Goal: Information Seeking & Learning: Learn about a topic

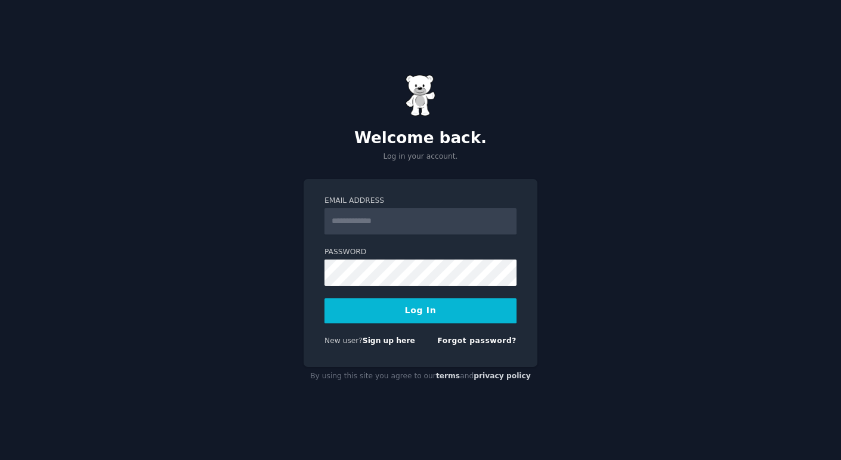
click at [416, 223] on input "Email Address" at bounding box center [420, 221] width 192 height 26
type input "**********"
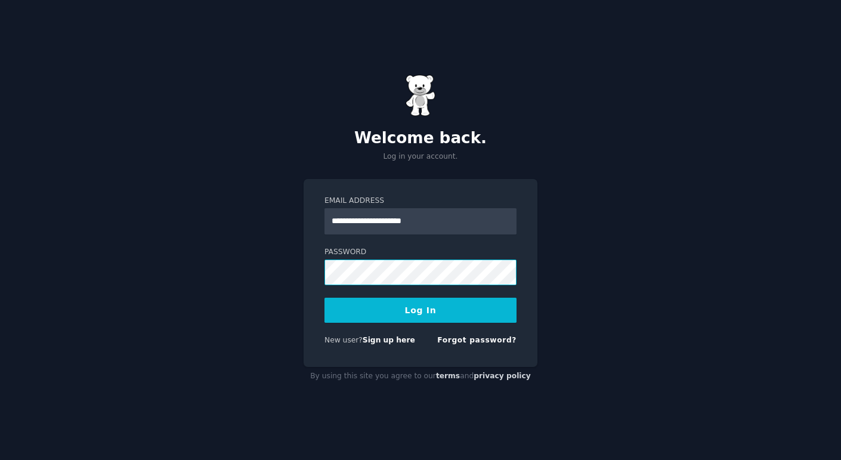
click at [324, 298] on button "Log In" at bounding box center [420, 310] width 192 height 25
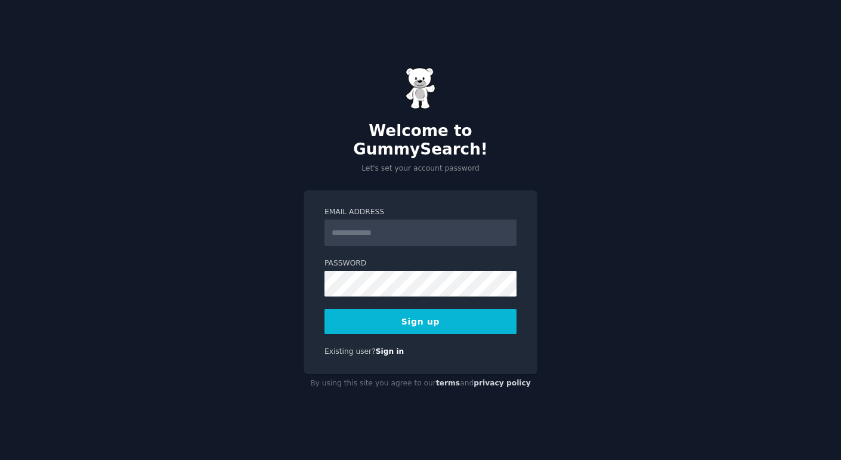
click at [414, 227] on input "Email Address" at bounding box center [420, 232] width 192 height 26
type input "**********"
click at [324, 309] on button "Sign up" at bounding box center [420, 321] width 192 height 25
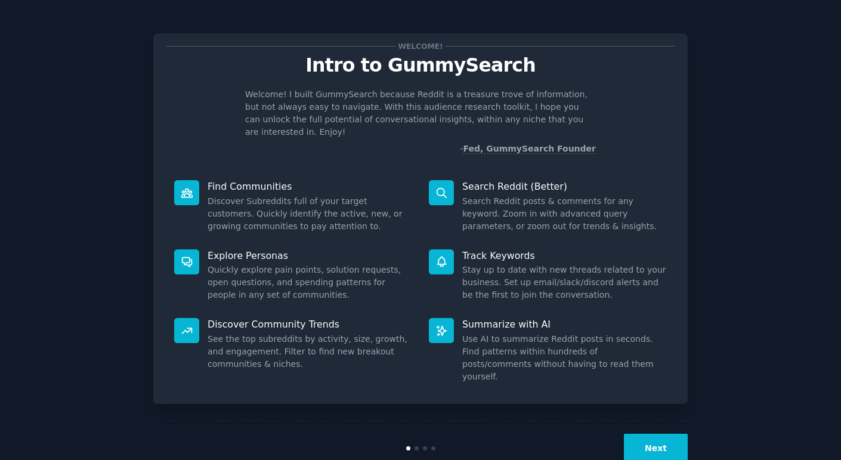
click at [661, 434] on button "Next" at bounding box center [656, 448] width 64 height 29
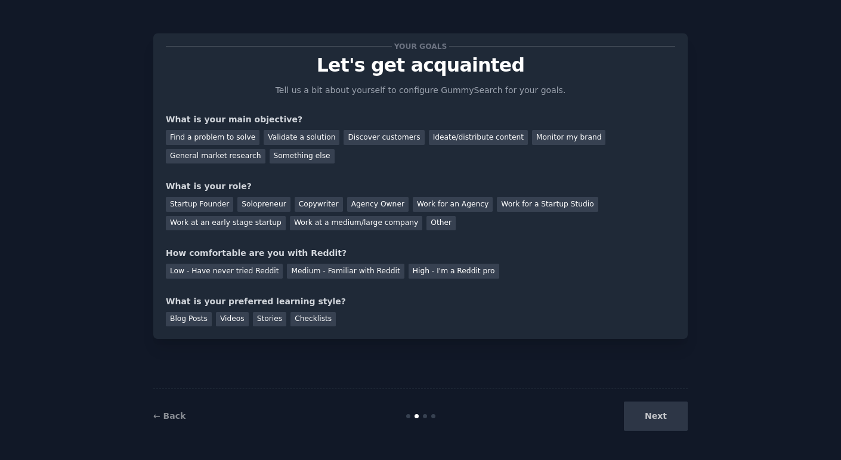
click at [187, 422] on div "← Back Next" at bounding box center [420, 415] width 534 height 55
click at [177, 417] on link "← Back" at bounding box center [169, 416] width 32 height 10
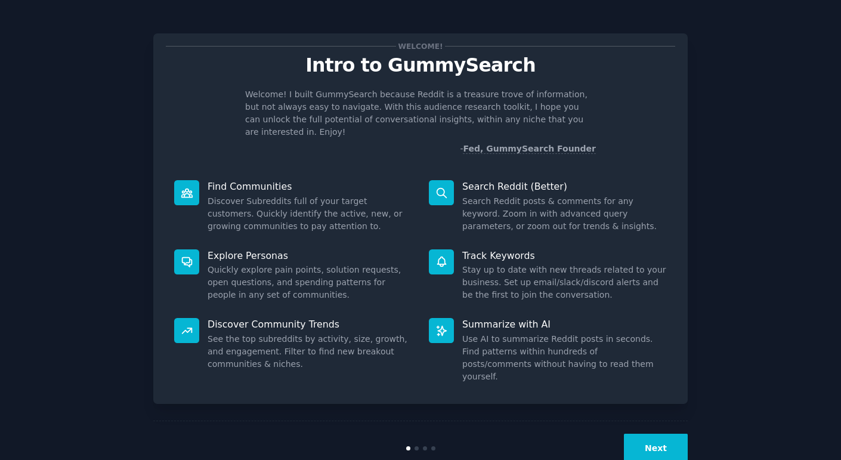
click at [664, 434] on button "Next" at bounding box center [656, 448] width 64 height 29
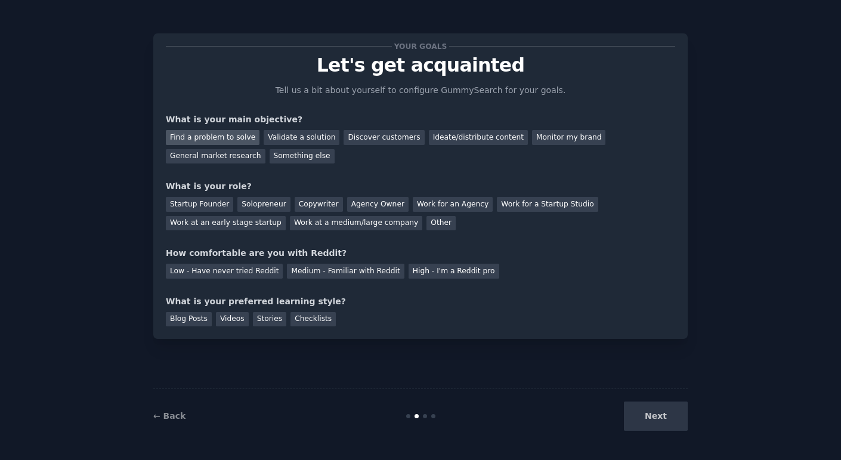
click at [208, 137] on div "Find a problem to solve" at bounding box center [213, 137] width 94 height 15
click at [366, 138] on div "Discover customers" at bounding box center [383, 137] width 81 height 15
click at [212, 137] on div "Find a problem to solve" at bounding box center [213, 137] width 94 height 15
click at [200, 208] on div "Startup Founder" at bounding box center [199, 204] width 67 height 15
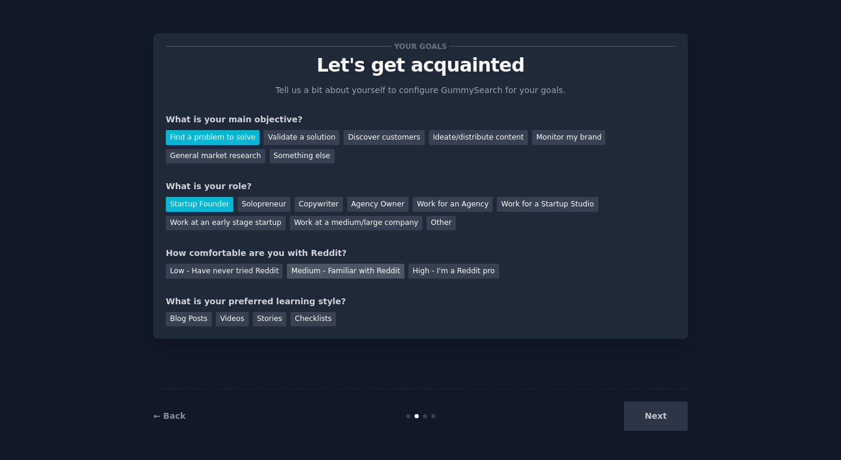
click at [323, 267] on div "Medium - Familiar with Reddit" at bounding box center [345, 271] width 117 height 15
click at [299, 320] on div "Checklists" at bounding box center [312, 319] width 45 height 15
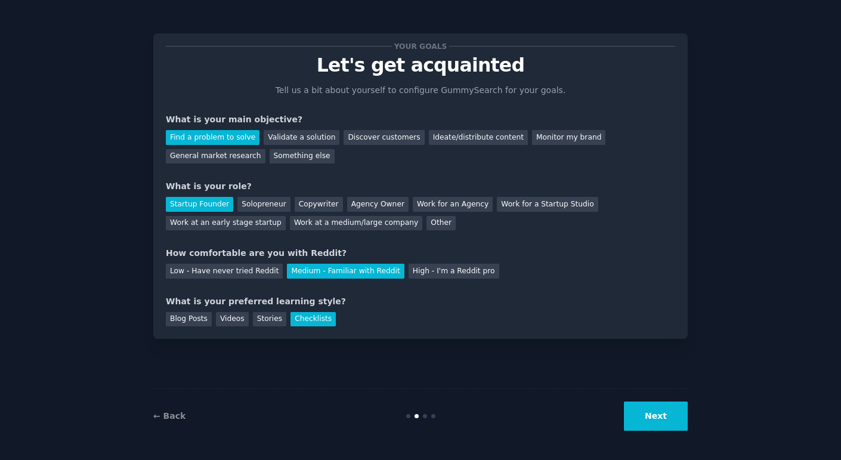
click at [680, 416] on button "Next" at bounding box center [656, 415] width 64 height 29
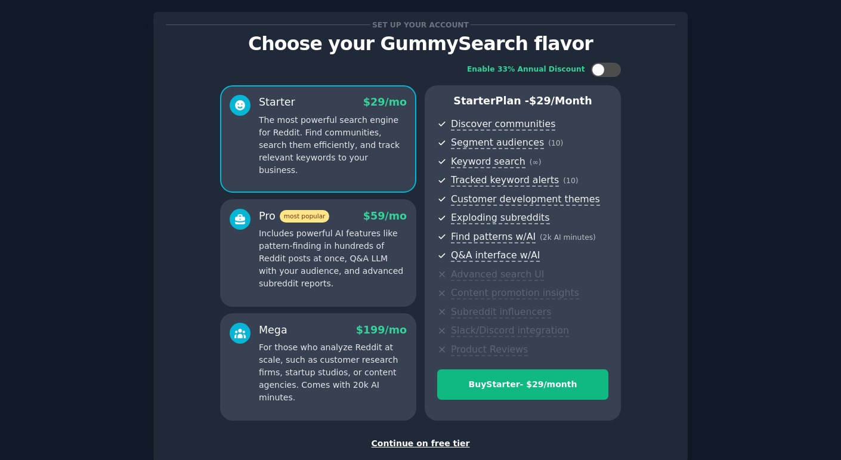
scroll to position [94, 0]
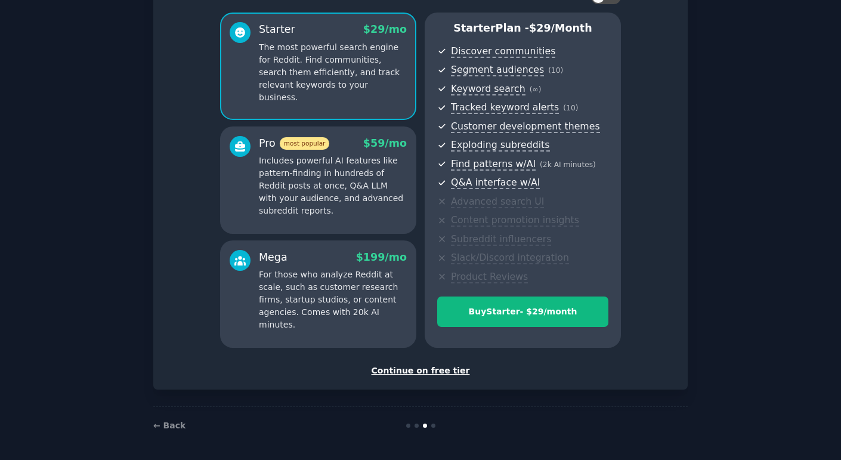
click at [440, 375] on div "Continue on free tier" at bounding box center [420, 370] width 509 height 13
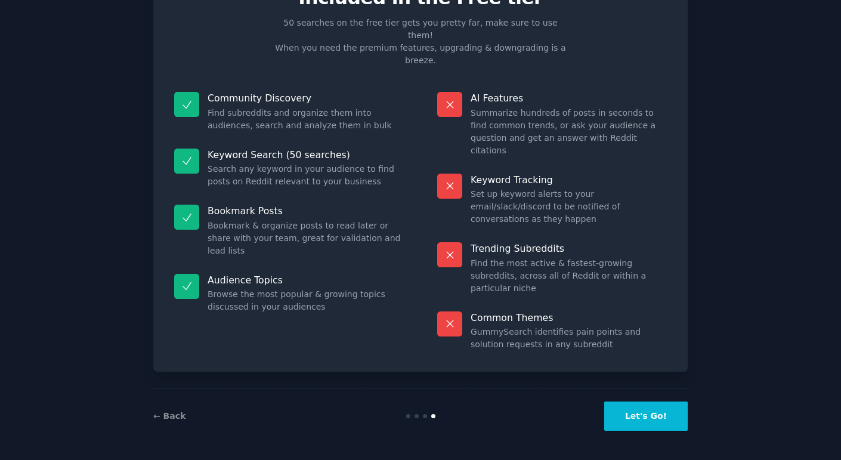
scroll to position [4, 0]
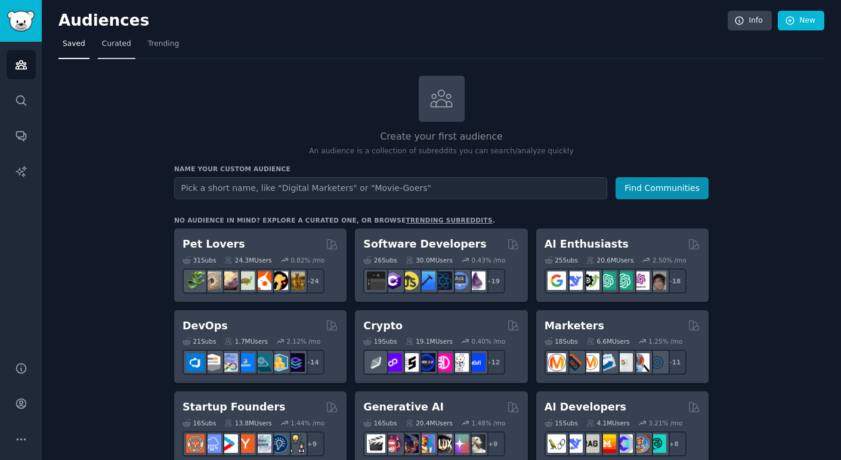
click at [126, 48] on link "Curated" at bounding box center [117, 47] width 38 height 24
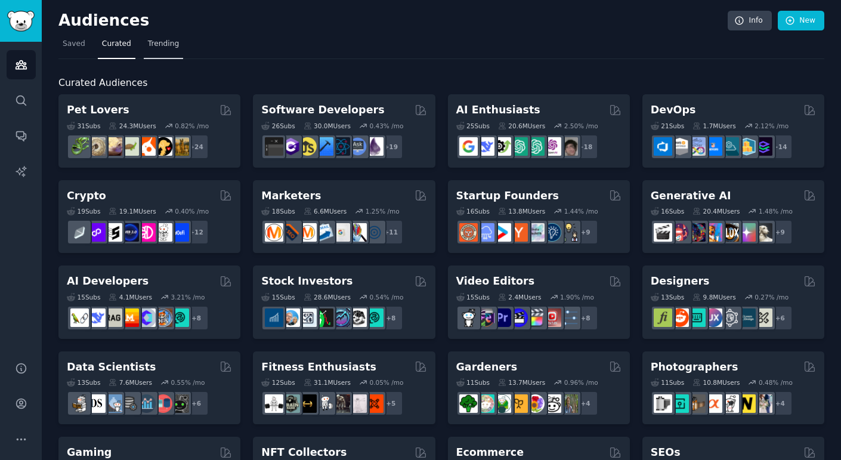
click at [168, 47] on span "Trending" at bounding box center [163, 44] width 31 height 11
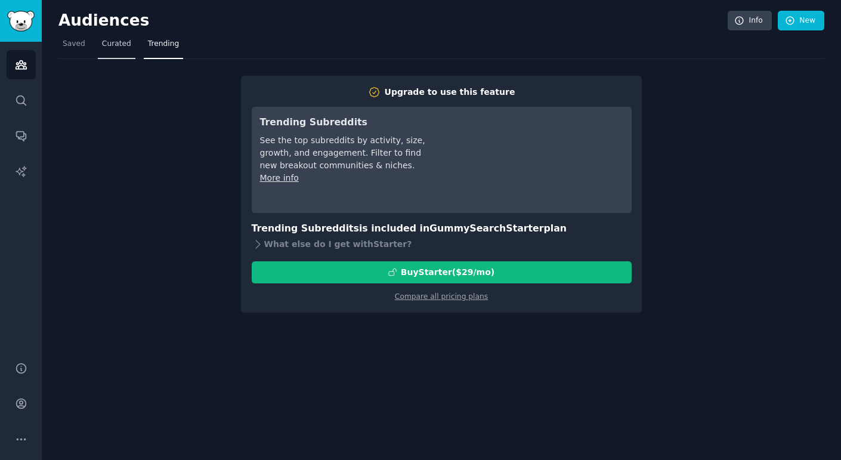
click at [119, 50] on link "Curated" at bounding box center [117, 47] width 38 height 24
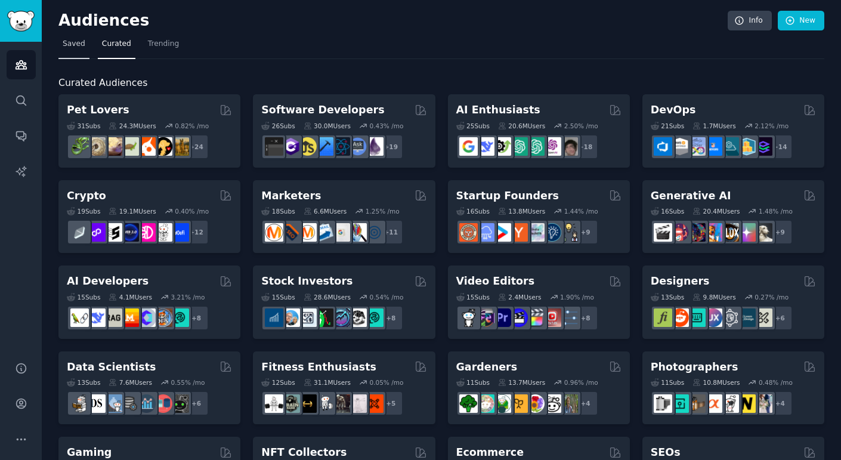
click at [78, 44] on span "Saved" at bounding box center [74, 44] width 23 height 11
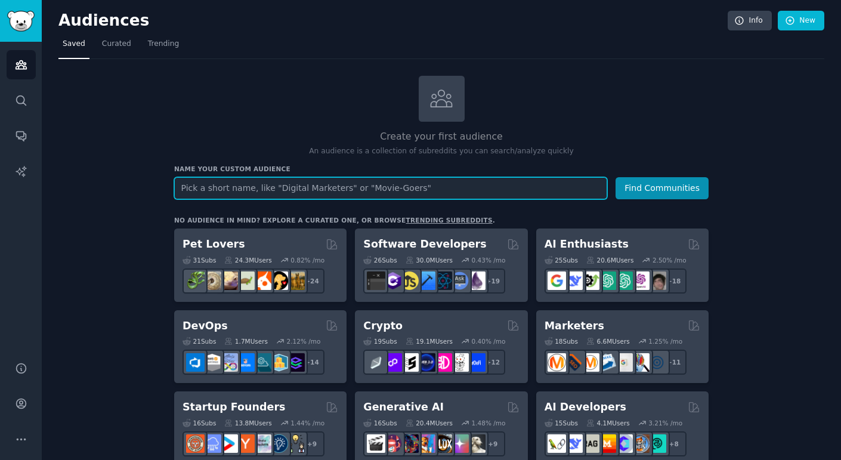
click at [267, 185] on input "text" at bounding box center [390, 188] width 433 height 22
type input "[GEOGRAPHIC_DATA]"
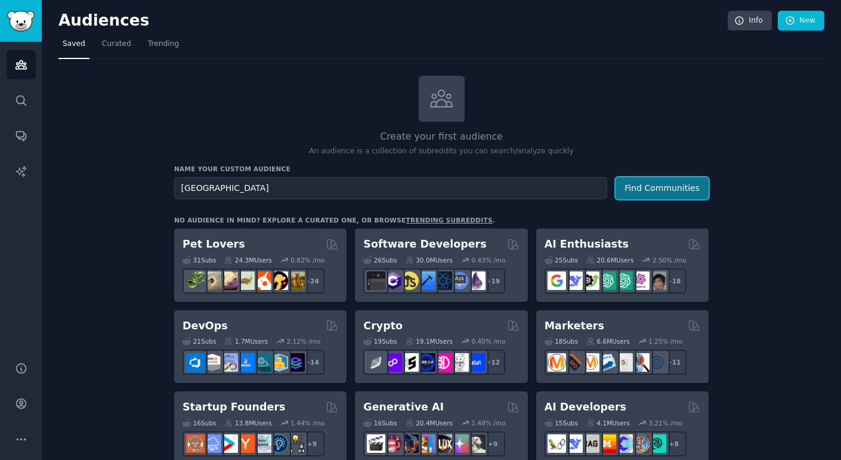
click at [628, 180] on button "Find Communities" at bounding box center [661, 188] width 93 height 22
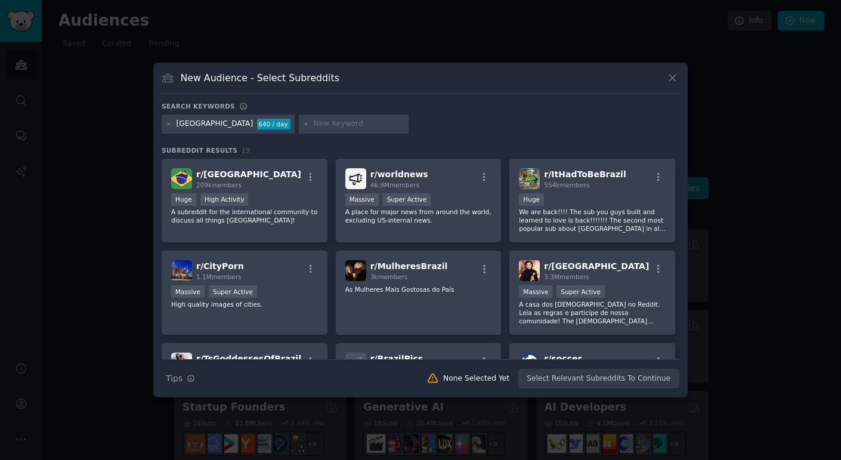
click at [177, 125] on div "[GEOGRAPHIC_DATA]" at bounding box center [215, 124] width 77 height 11
click at [172, 124] on div "brazil 640 / day" at bounding box center [228, 123] width 133 height 19
click at [168, 125] on icon at bounding box center [169, 123] width 3 height 3
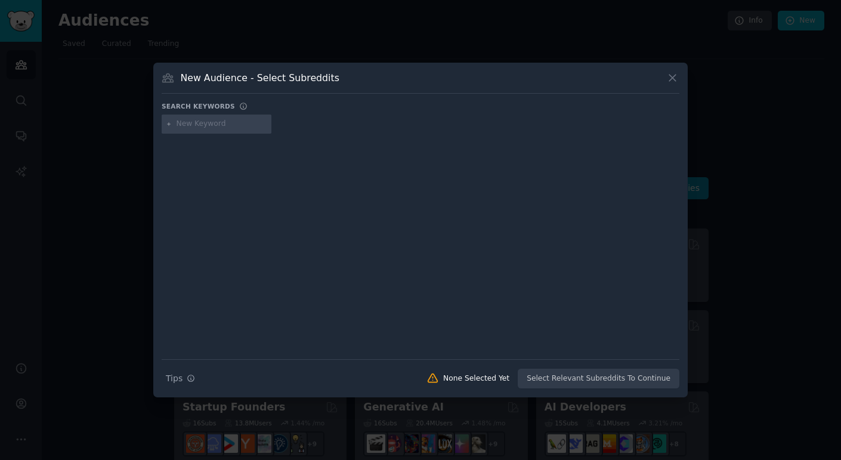
click at [191, 124] on input "text" at bounding box center [222, 124] width 91 height 11
type input "b"
type input "[GEOGRAPHIC_DATA]"
type input "B"
type input "varejo"
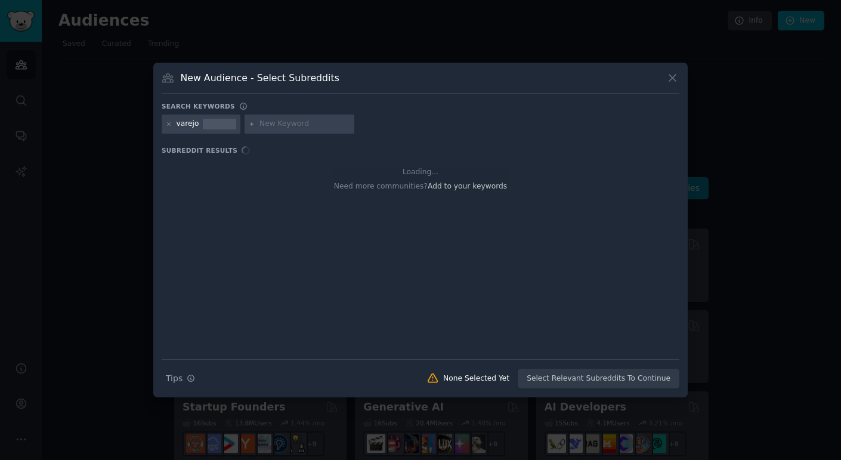
click at [300, 127] on input "text" at bounding box center [304, 124] width 91 height 11
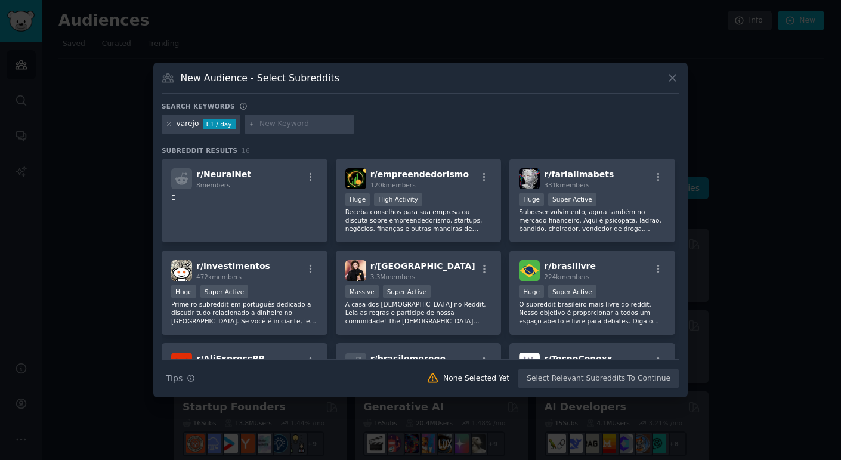
click at [564, 382] on div "Search Tips Tips None Selected Yet Select Relevant Subreddits To Continue" at bounding box center [421, 374] width 518 height 30
click at [168, 122] on icon at bounding box center [169, 123] width 3 height 3
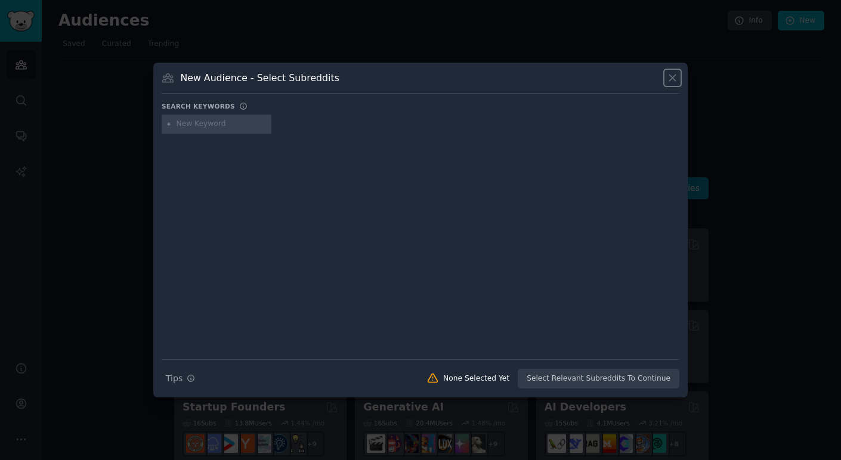
click at [677, 73] on icon at bounding box center [672, 78] width 13 height 13
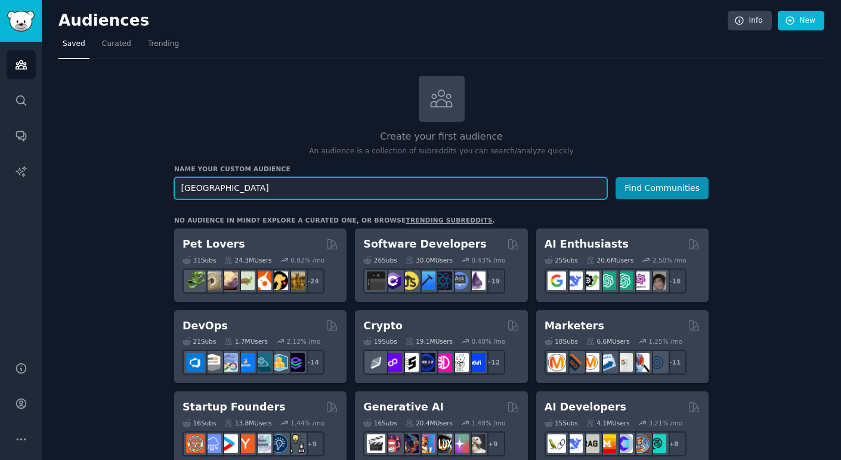
click at [336, 188] on input "[GEOGRAPHIC_DATA]" at bounding box center [390, 188] width 433 height 22
type input "estetica"
click at [615, 177] on button "Find Communities" at bounding box center [661, 188] width 93 height 22
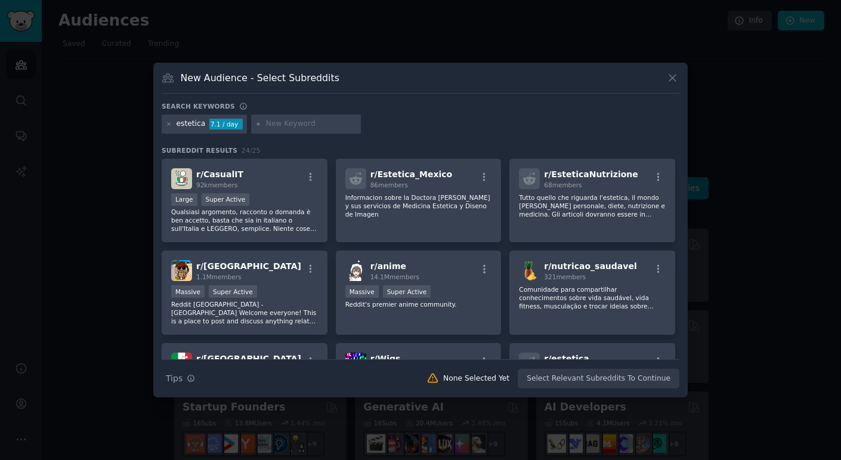
click at [196, 125] on div "estetica" at bounding box center [191, 124] width 29 height 11
click at [202, 125] on div "estetica" at bounding box center [191, 124] width 29 height 11
click at [256, 129] on div at bounding box center [306, 123] width 110 height 19
click at [270, 127] on input "text" at bounding box center [311, 124] width 91 height 11
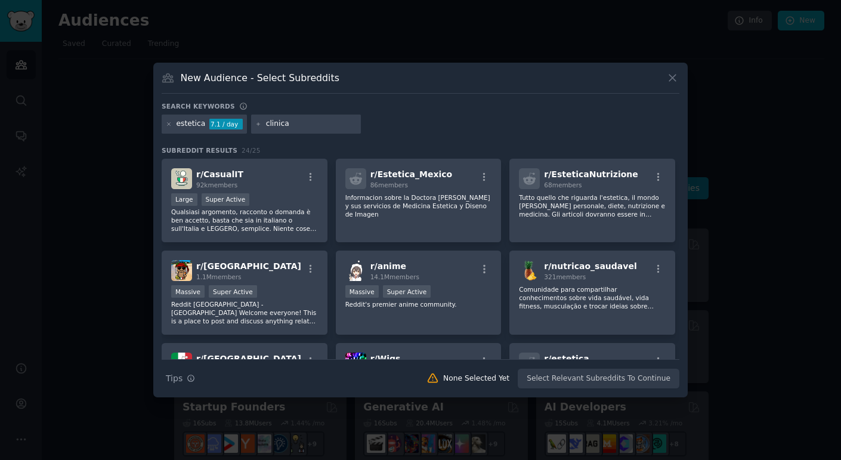
type input "clinica"
click at [259, 125] on div "clinica" at bounding box center [306, 123] width 110 height 19
click at [256, 125] on icon at bounding box center [258, 124] width 7 height 7
click at [293, 123] on input "clinica" at bounding box center [311, 124] width 91 height 11
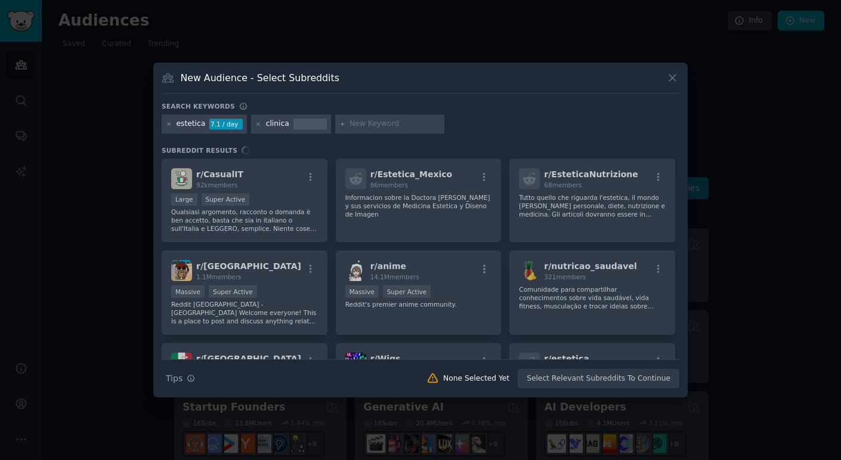
click at [165, 123] on div "estetica 7.1 / day" at bounding box center [204, 123] width 85 height 19
click at [168, 125] on icon at bounding box center [169, 124] width 7 height 7
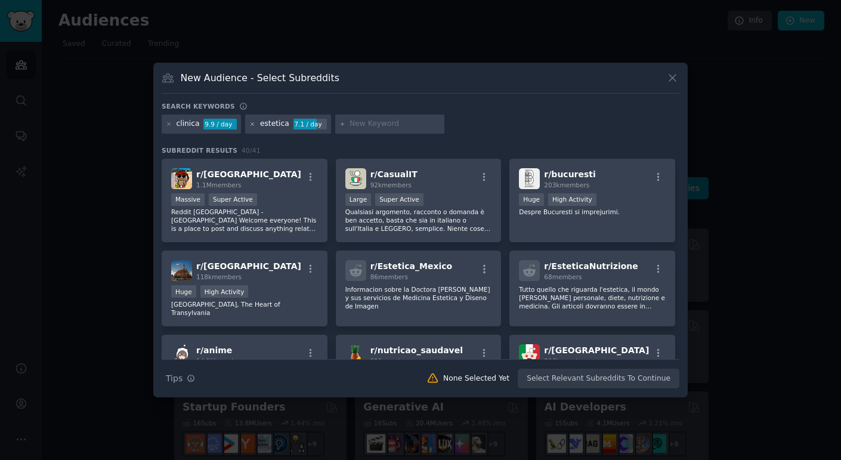
click at [251, 125] on icon at bounding box center [252, 123] width 3 height 3
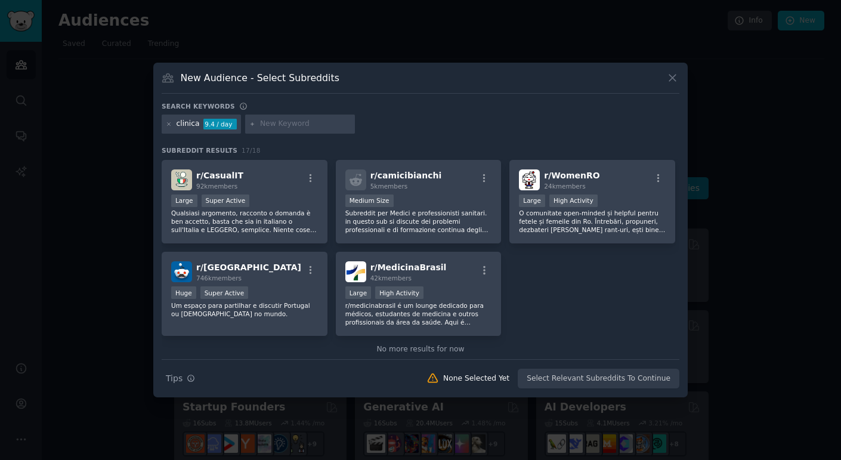
scroll to position [358, 0]
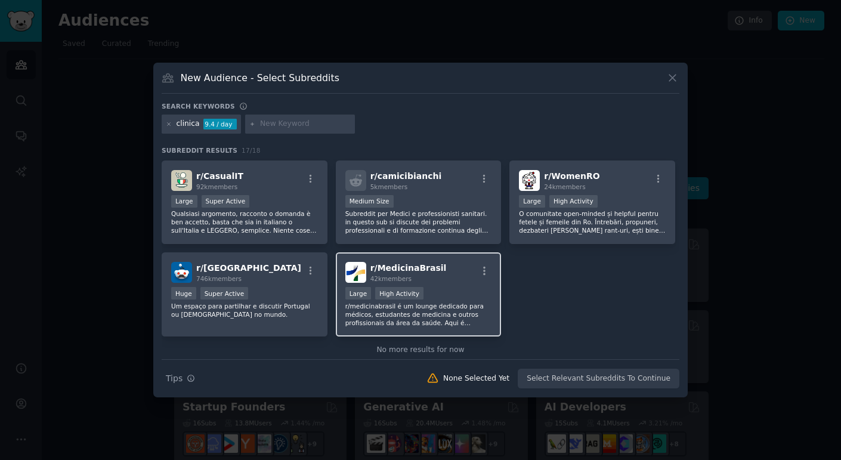
click at [420, 302] on p "r/medicinabrasil é um lounge dedicado para médicos, estudantes de medicina e ou…" at bounding box center [418, 314] width 147 height 25
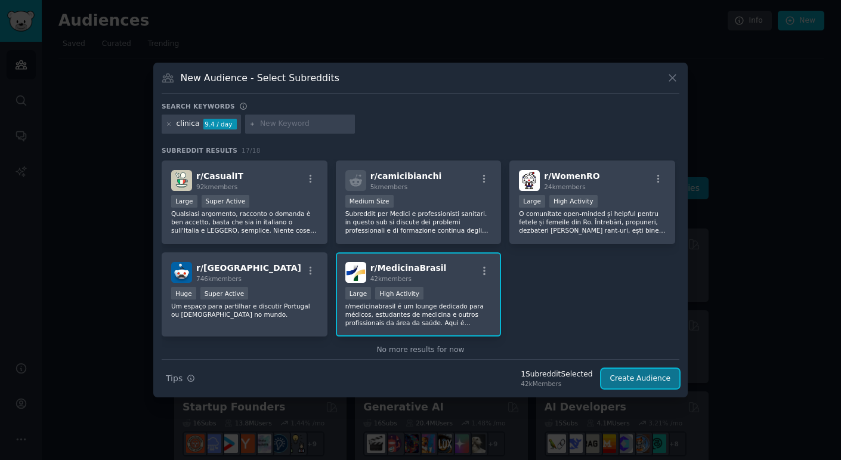
click at [638, 377] on button "Create Audience" at bounding box center [640, 379] width 79 height 20
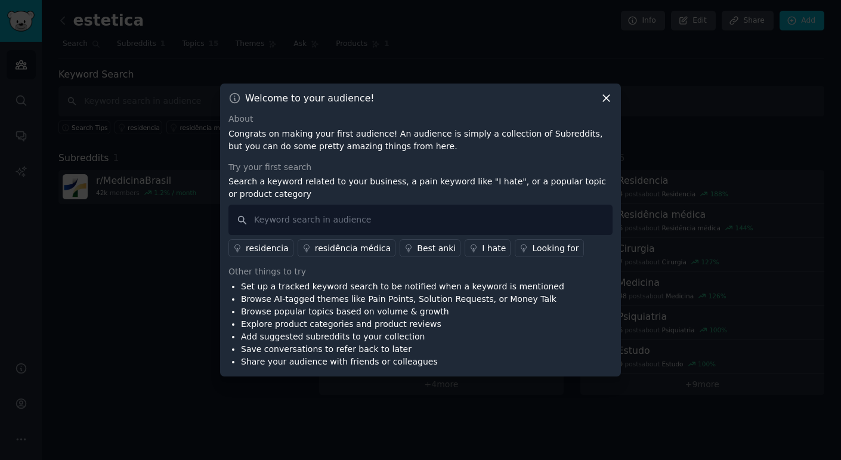
click at [482, 253] on div "I hate" at bounding box center [494, 248] width 24 height 13
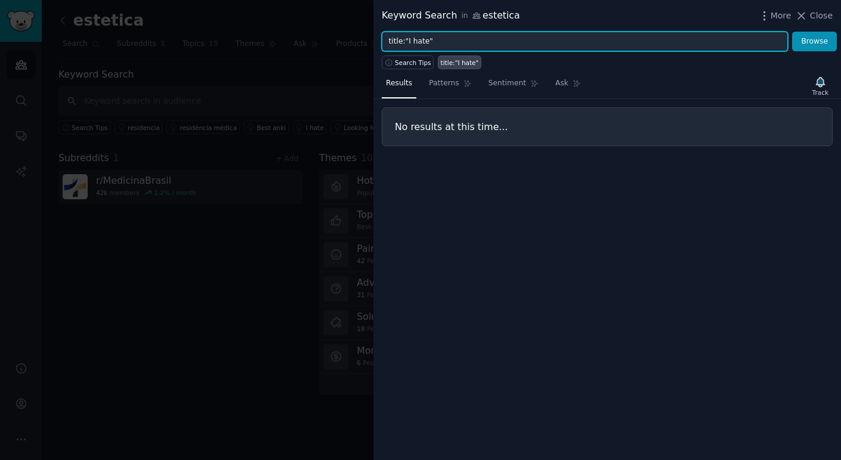
click at [454, 45] on input "title:"I hate"" at bounding box center [585, 42] width 406 height 20
click at [792, 32] on button "Browse" at bounding box center [814, 42] width 45 height 20
type input "title: odeio"
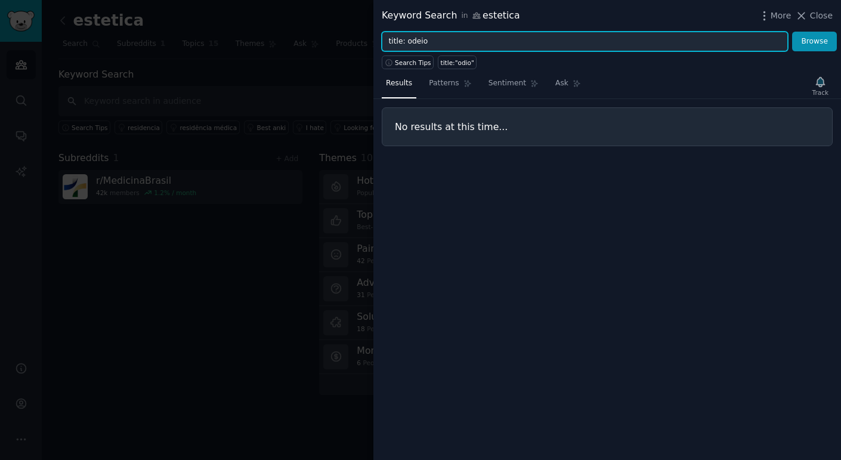
click at [792, 32] on button "Browse" at bounding box center [814, 42] width 45 height 20
click at [456, 44] on input "title: odeio" at bounding box center [585, 42] width 406 height 20
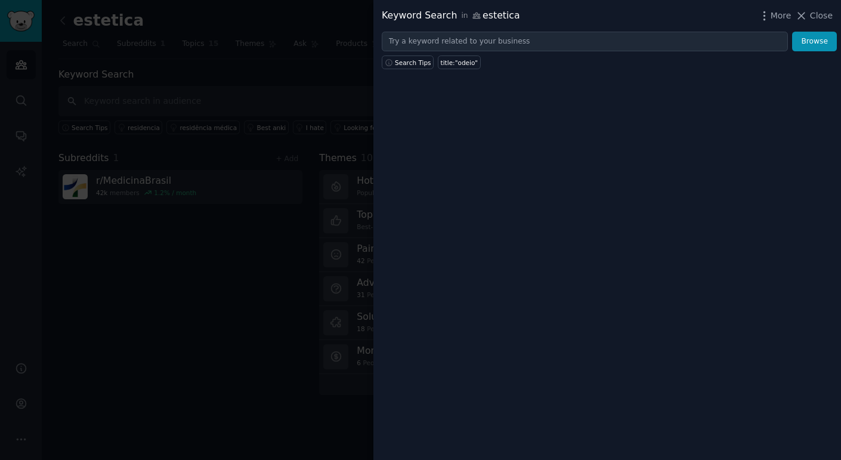
click at [502, 70] on div "Keyword Search in estetica More Close Browse Search Tips title:"odeio"" at bounding box center [607, 230] width 468 height 460
click at [810, 36] on button "Browse" at bounding box center [814, 42] width 45 height 20
click at [420, 60] on span "Search Tips" at bounding box center [413, 62] width 36 height 8
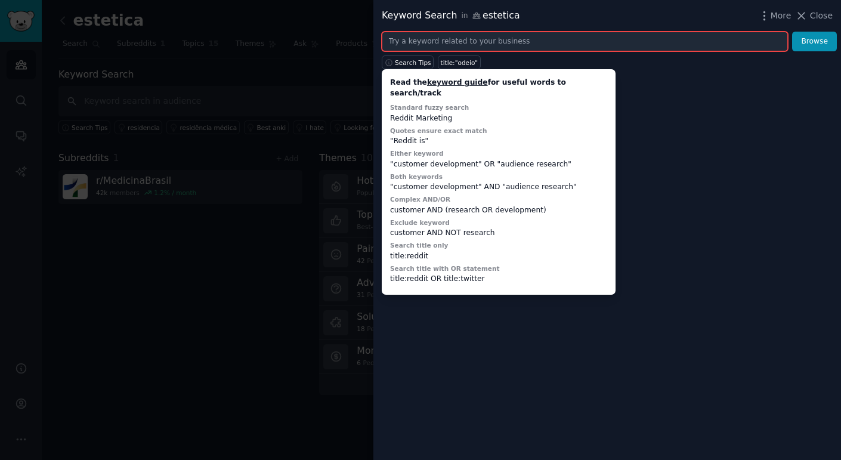
click at [482, 45] on input "text" at bounding box center [585, 42] width 406 height 20
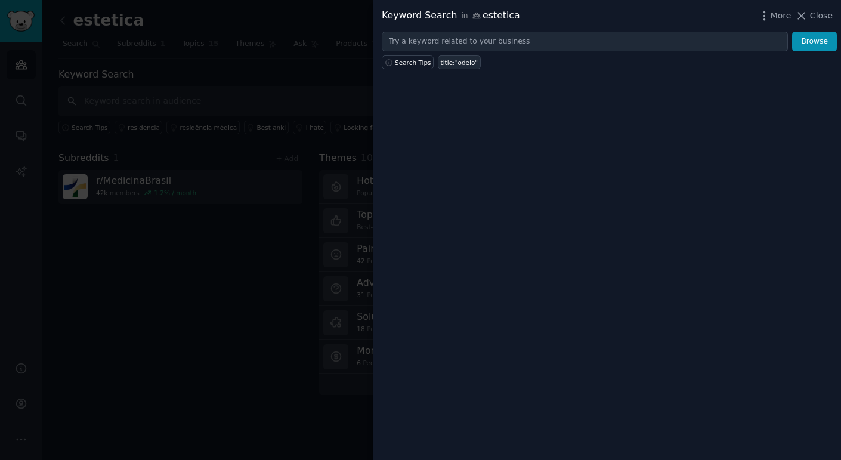
click at [455, 59] on div "title:"odeio"" at bounding box center [460, 62] width 38 height 8
type input "title:"odeio""
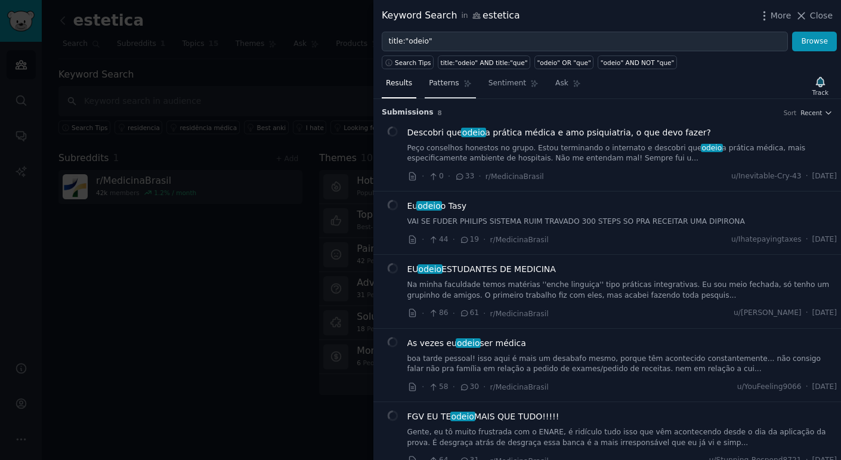
click at [446, 81] on span "Patterns" at bounding box center [444, 83] width 30 height 11
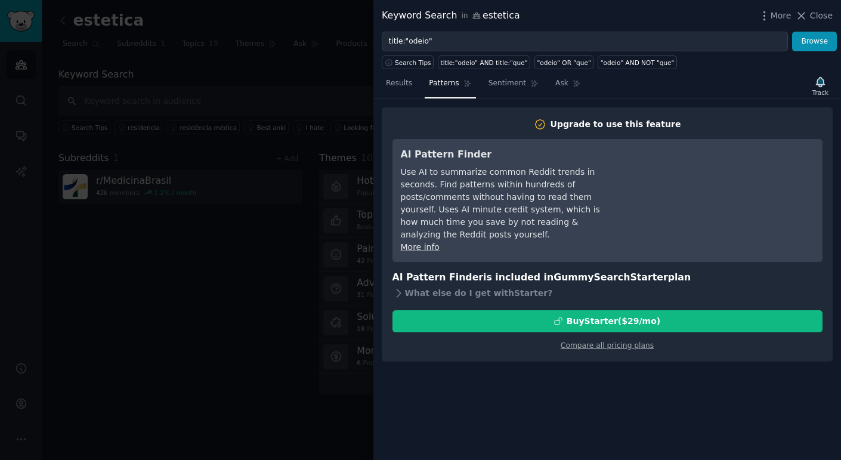
click at [478, 83] on nav "Results Patterns Sentiment Ask" at bounding box center [483, 86] width 203 height 24
click at [425, 85] on link "Patterns" at bounding box center [450, 86] width 51 height 24
click at [406, 85] on span "Results" at bounding box center [399, 83] width 26 height 11
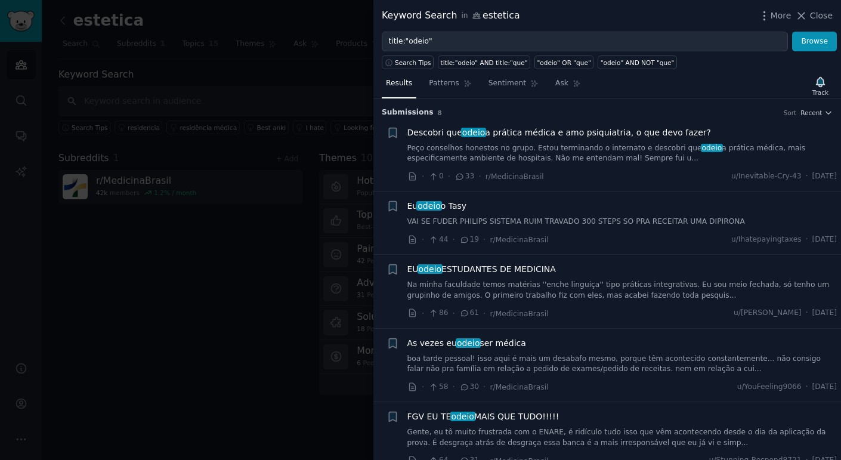
click at [541, 217] on link "VAI SE FUDER PHILIPS SISTEMA RUIM TRAVADO 300 STEPS SO PRA RECEITAR UMA DIPIRONA" at bounding box center [622, 221] width 430 height 11
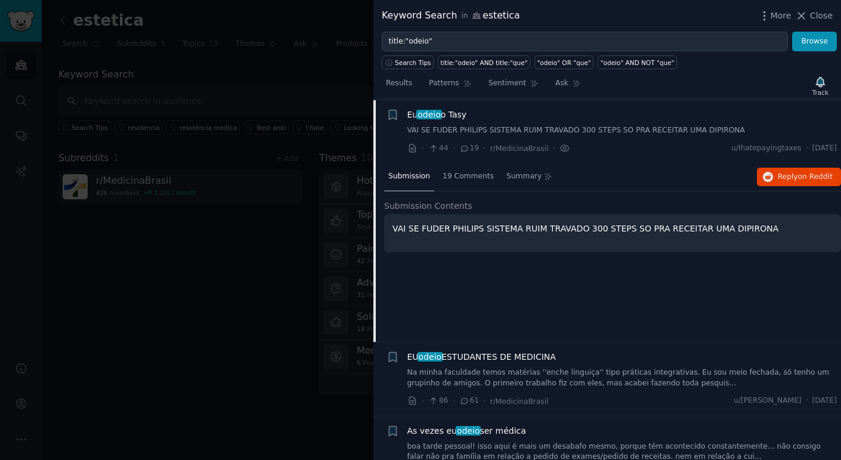
scroll to position [92, 0]
click at [535, 228] on p "VAI SE FUDER PHILIPS SISTEMA RUIM TRAVADO 300 STEPS SO PRA RECEITAR UMA DIPIRONA" at bounding box center [612, 228] width 440 height 13
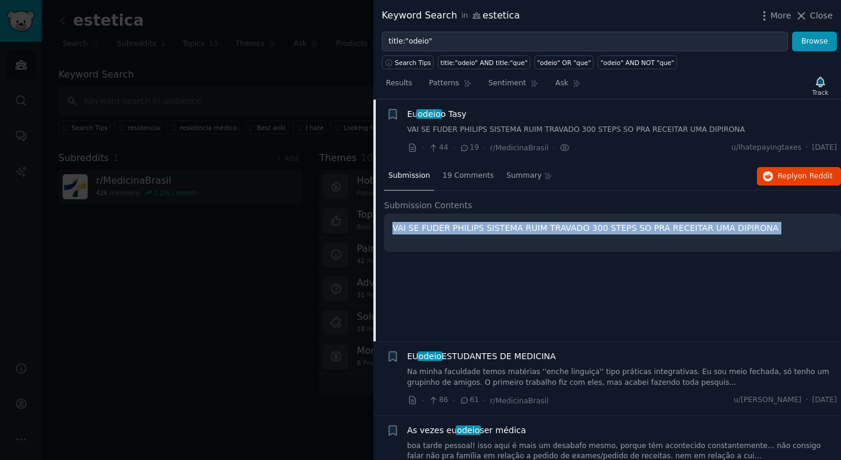
click at [516, 219] on div "VAI SE FUDER PHILIPS SISTEMA RUIM TRAVADO 300 STEPS SO PRA RECEITAR UMA DIPIRONA" at bounding box center [612, 232] width 457 height 38
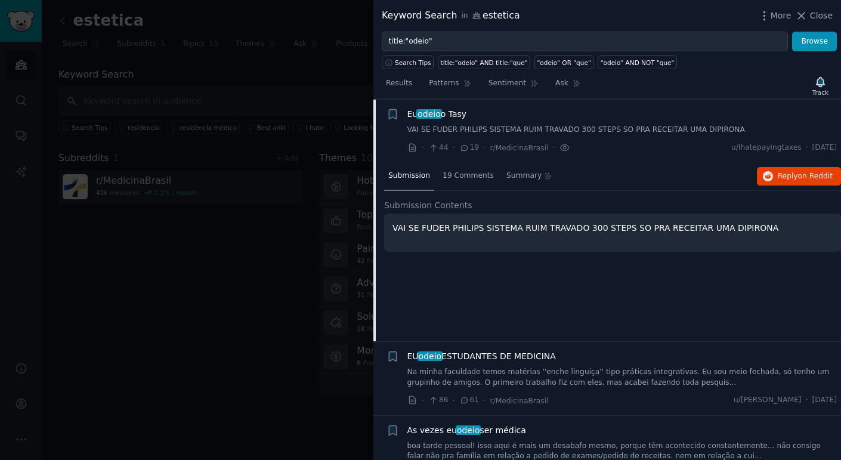
click at [443, 112] on span "Eu odeio o Tasy" at bounding box center [437, 114] width 60 height 13
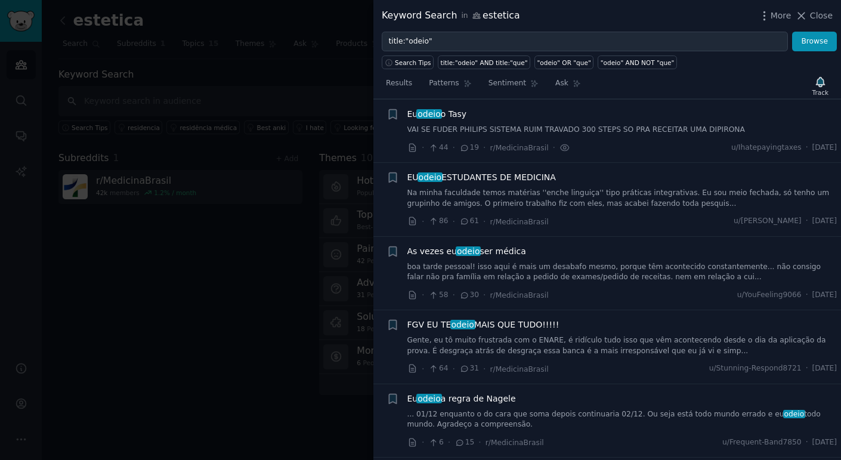
click at [443, 112] on span "Eu odeio o Tasy" at bounding box center [437, 114] width 60 height 13
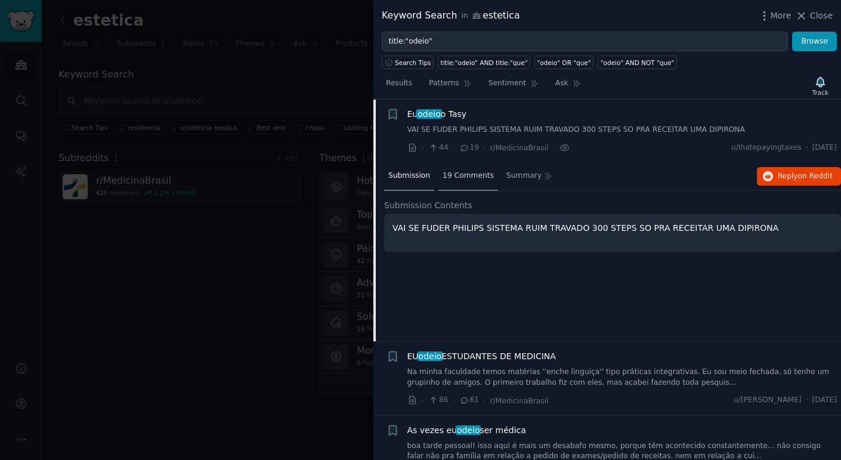
click at [465, 184] on div "19 Comments" at bounding box center [468, 176] width 60 height 29
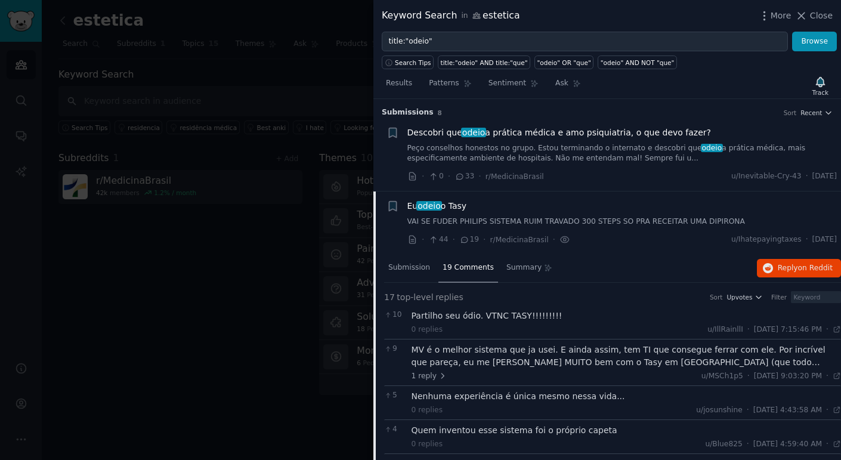
click at [408, 203] on span "Eu odeio o Tasy" at bounding box center [437, 206] width 60 height 13
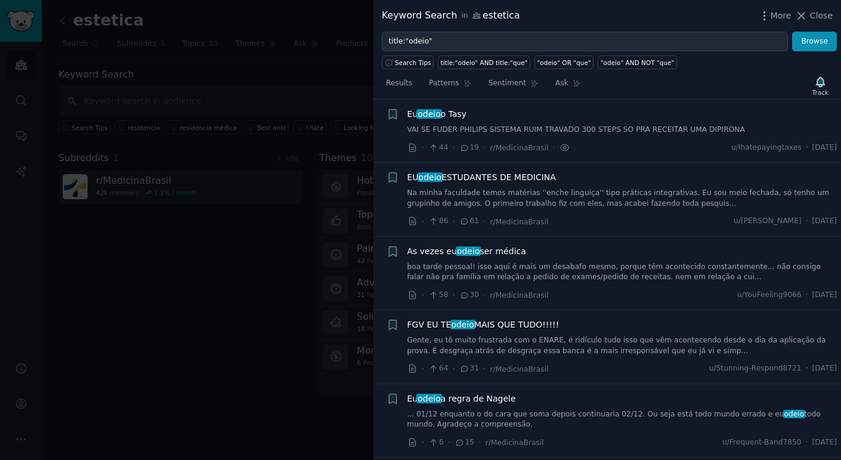
scroll to position [223, 0]
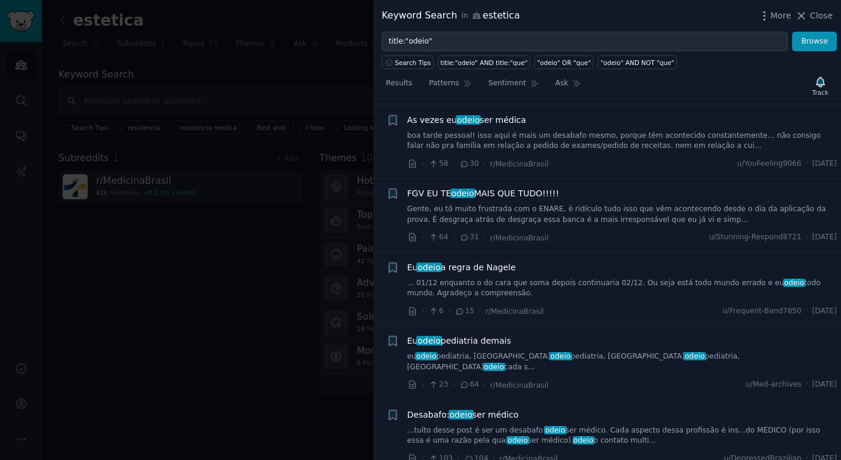
click at [296, 266] on div at bounding box center [420, 230] width 841 height 460
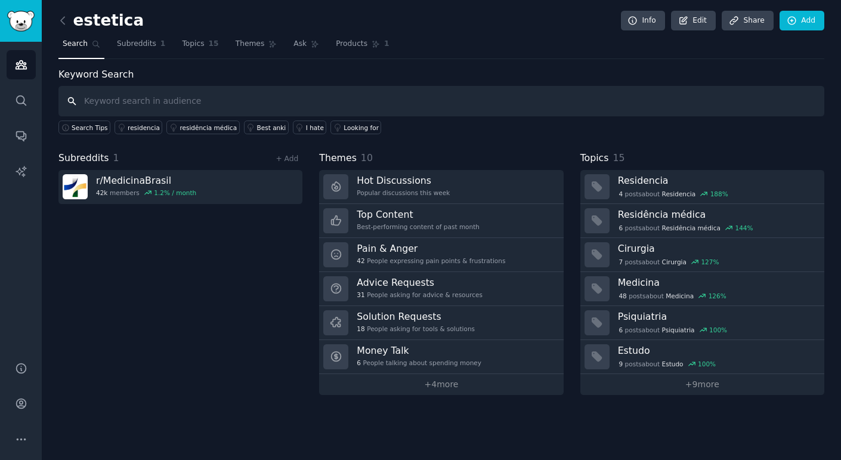
click at [191, 111] on input "text" at bounding box center [441, 101] width 766 height 30
type input "dentista"
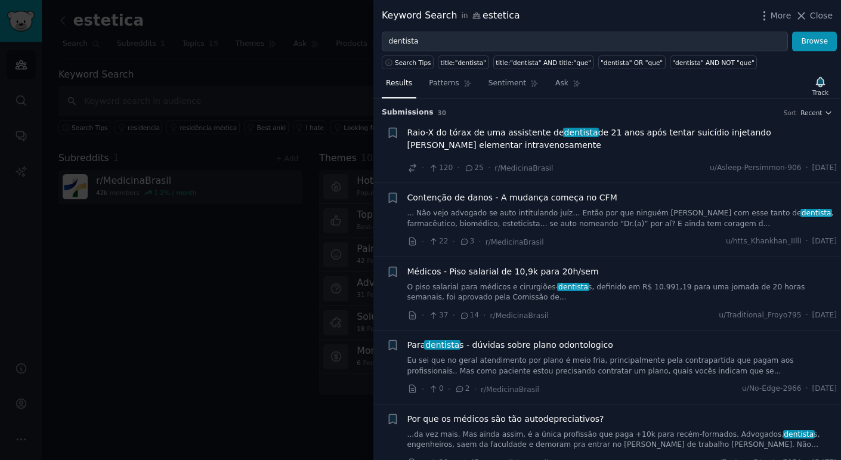
click at [292, 44] on div at bounding box center [420, 230] width 841 height 460
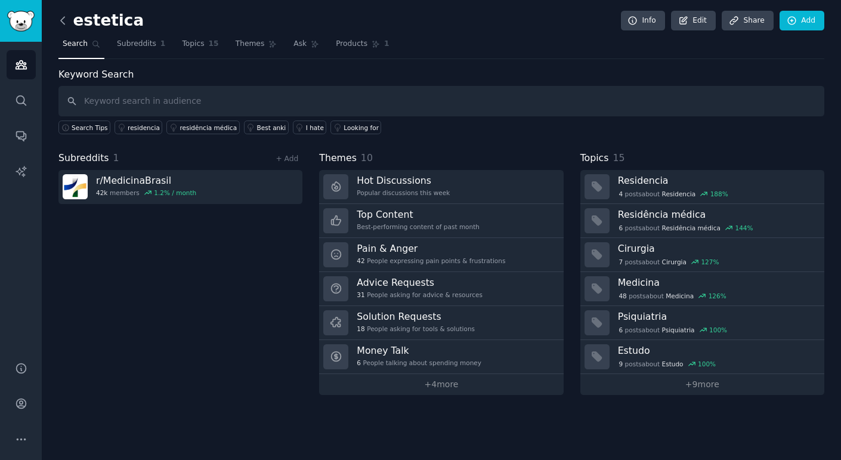
click at [60, 23] on icon at bounding box center [63, 20] width 13 height 13
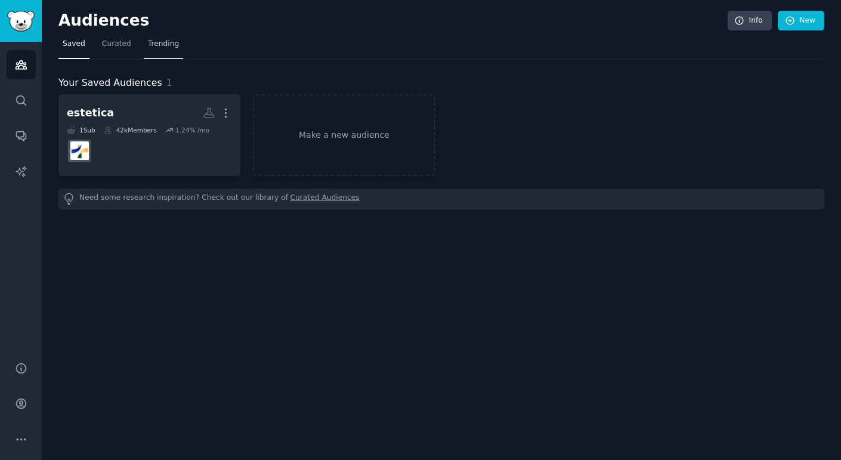
click at [144, 43] on link "Trending" at bounding box center [163, 47] width 39 height 24
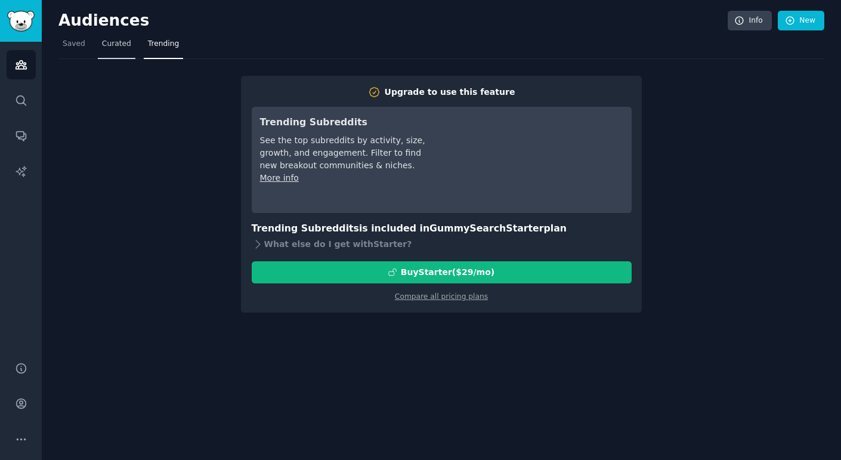
click at [118, 44] on span "Curated" at bounding box center [116, 44] width 29 height 11
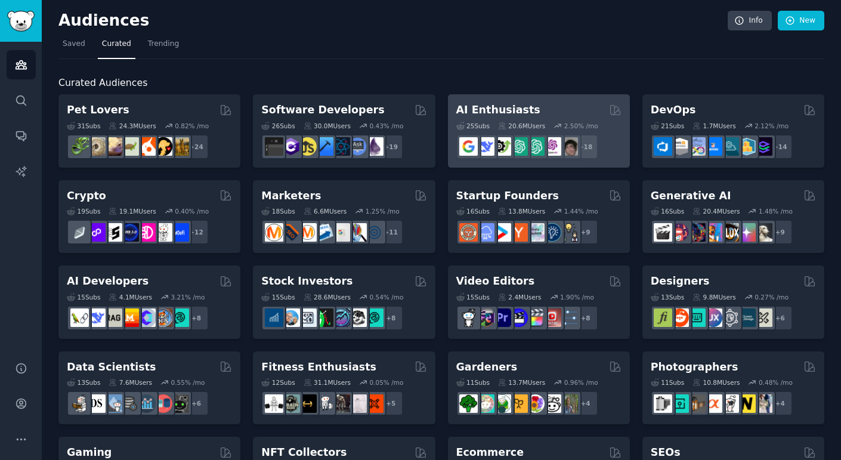
click at [569, 119] on div "25 Sub s 20.6M Users 2.50 % /mo + 18" at bounding box center [538, 138] width 165 height 42
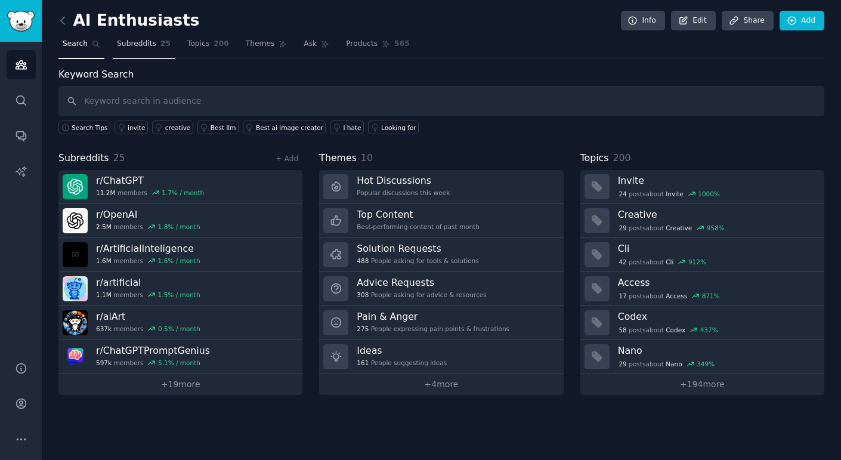
click at [136, 46] on span "Subreddits" at bounding box center [136, 44] width 39 height 11
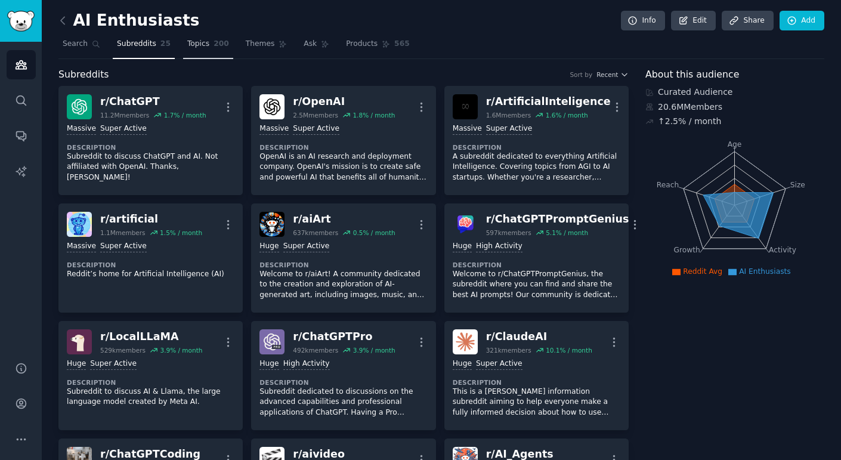
click at [187, 47] on span "Topics" at bounding box center [198, 44] width 22 height 11
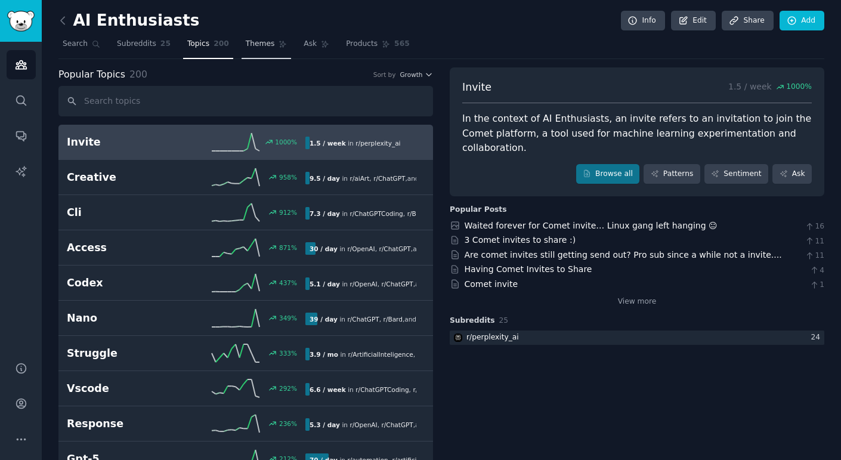
click at [257, 41] on span "Themes" at bounding box center [260, 44] width 29 height 11
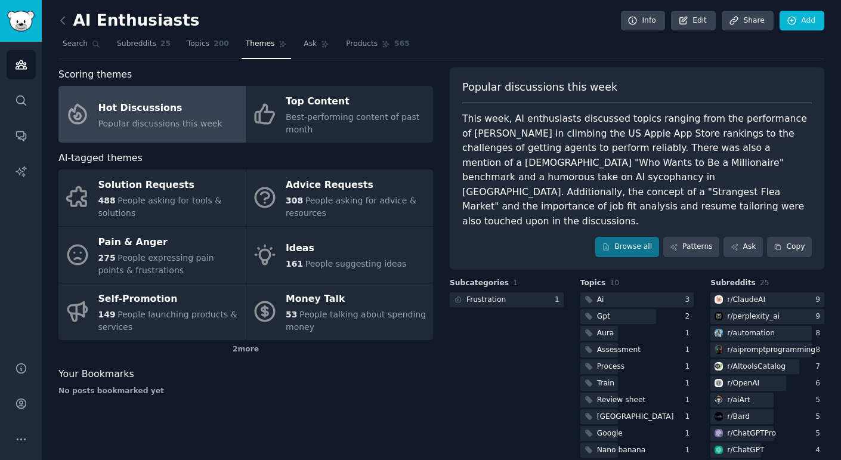
click at [615, 135] on div "This week, AI enthusiasts discussed topics ranging from the performance of [PER…" at bounding box center [636, 170] width 349 height 117
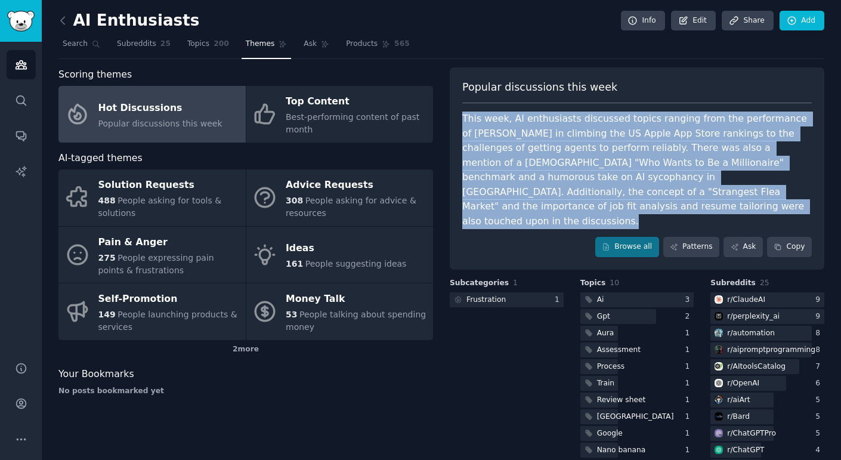
click at [524, 169] on div "This week, AI enthusiasts discussed topics ranging from the performance of [PER…" at bounding box center [636, 170] width 349 height 117
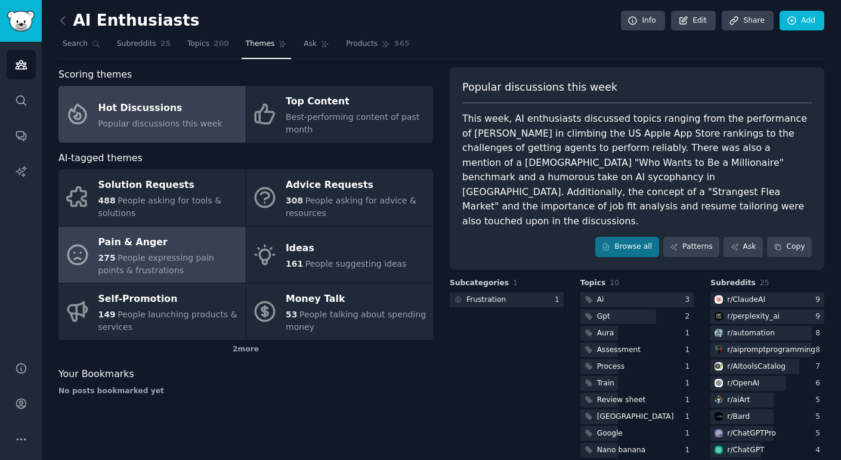
click at [223, 233] on div "Pain & Anger" at bounding box center [168, 242] width 141 height 19
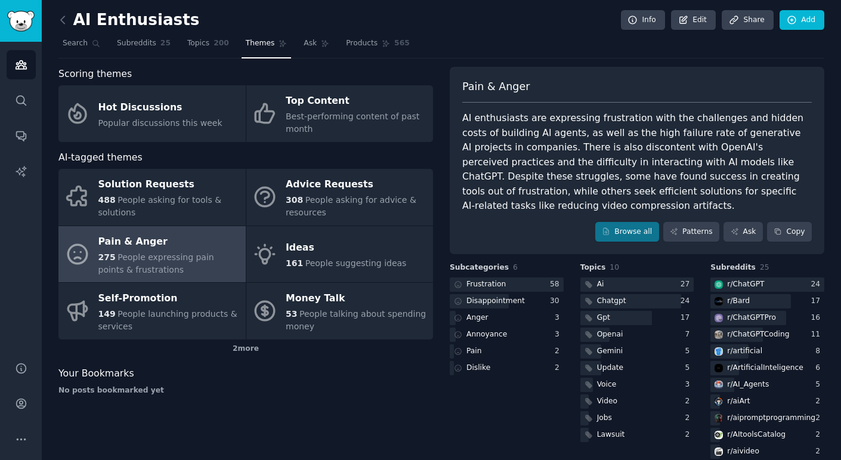
scroll to position [1, 0]
click at [204, 50] on link "Topics 200" at bounding box center [208, 46] width 50 height 24
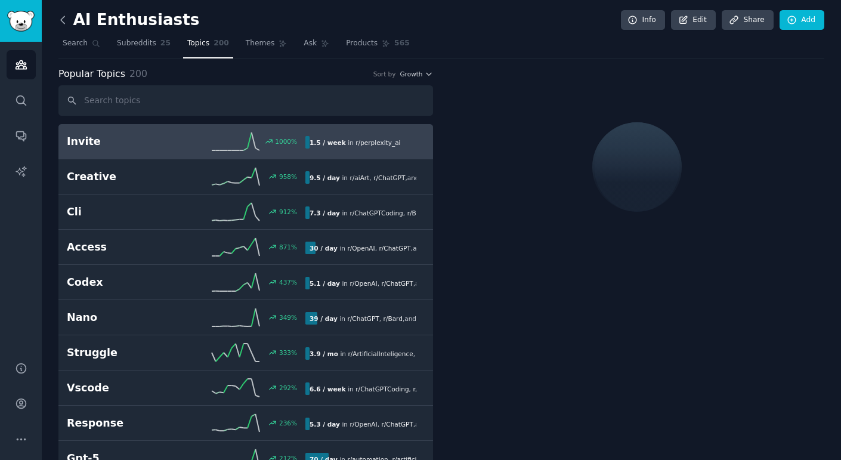
click at [65, 24] on icon at bounding box center [63, 20] width 13 height 13
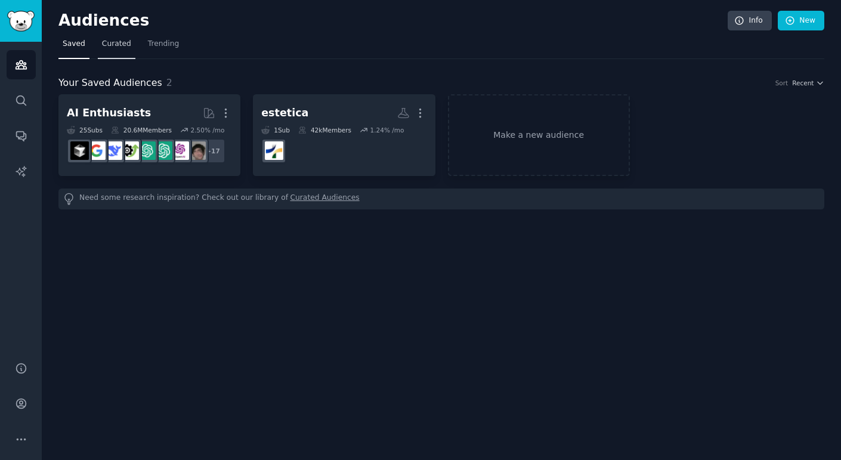
click at [122, 51] on link "Curated" at bounding box center [117, 47] width 38 height 24
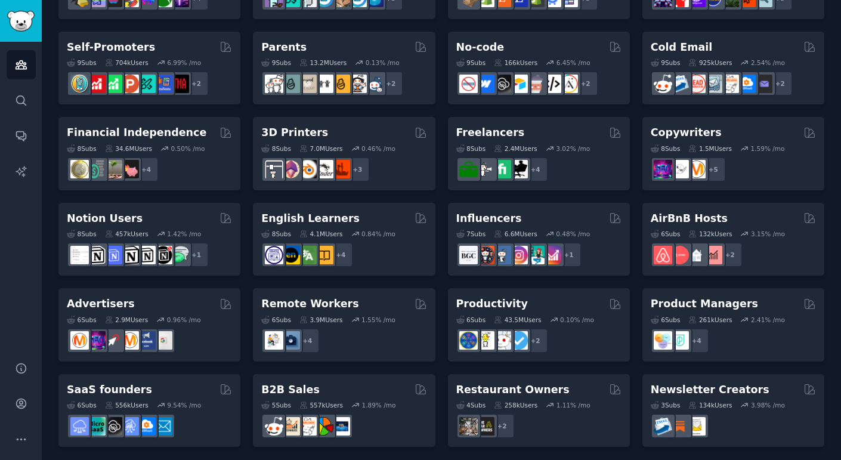
scroll to position [493, 0]
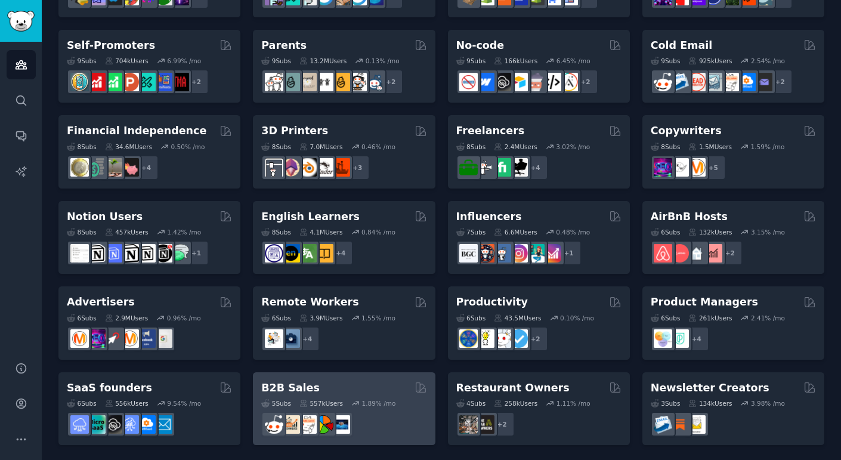
click at [298, 387] on h2 "B2B Sales" at bounding box center [290, 387] width 58 height 15
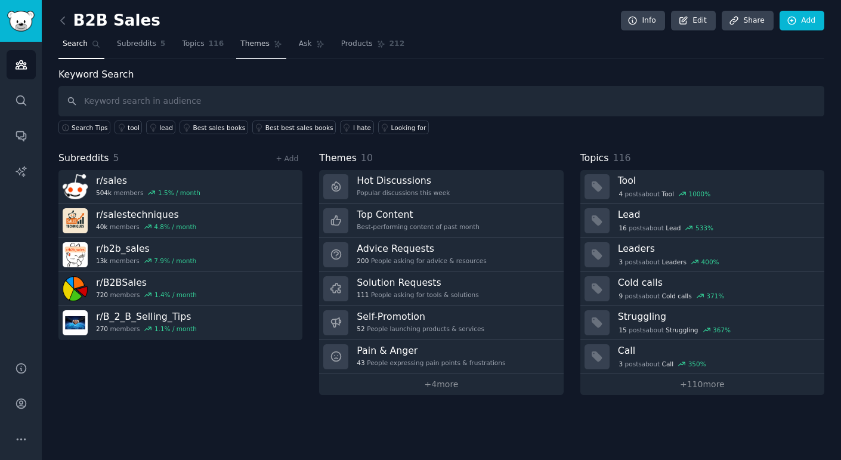
click at [243, 51] on link "Themes" at bounding box center [261, 47] width 50 height 24
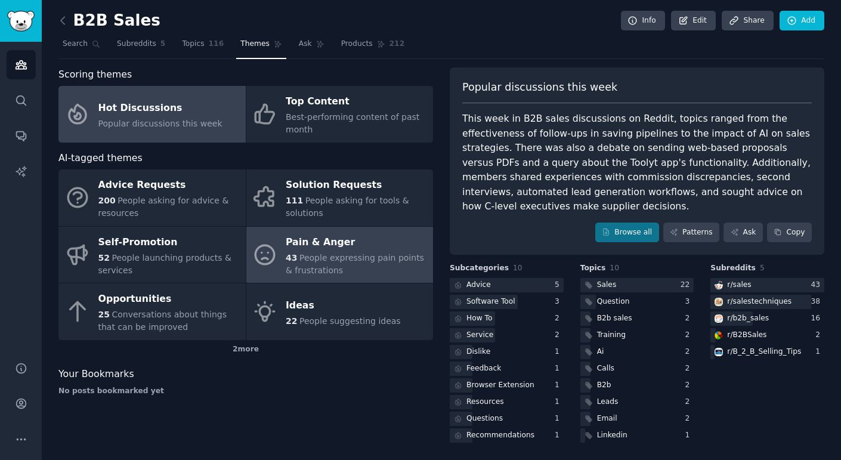
click at [282, 255] on link "Pain & Anger 43 People expressing pain points & frustrations" at bounding box center [339, 255] width 187 height 57
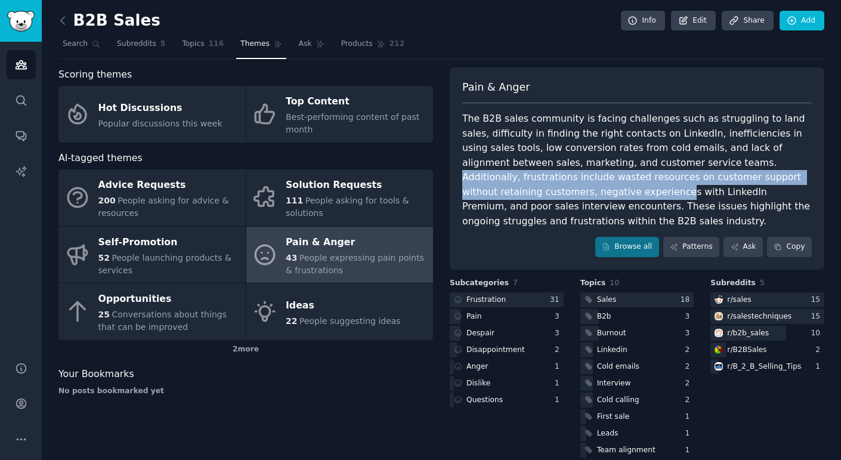
drag, startPoint x: 631, startPoint y: 160, endPoint x: 799, endPoint y: 177, distance: 168.9
click at [799, 177] on div "The B2B sales community is facing challenges such as struggling to land sales, …" at bounding box center [636, 170] width 349 height 117
click at [704, 239] on link "Patterns" at bounding box center [691, 247] width 56 height 20
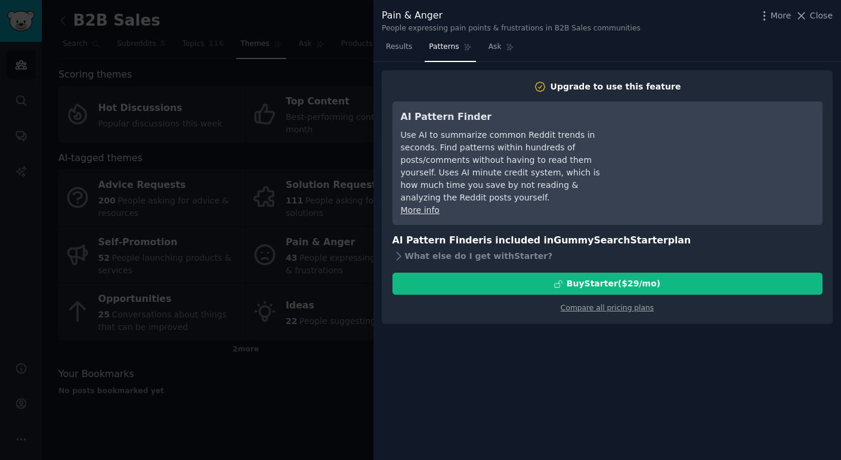
click at [348, 280] on div at bounding box center [420, 230] width 841 height 460
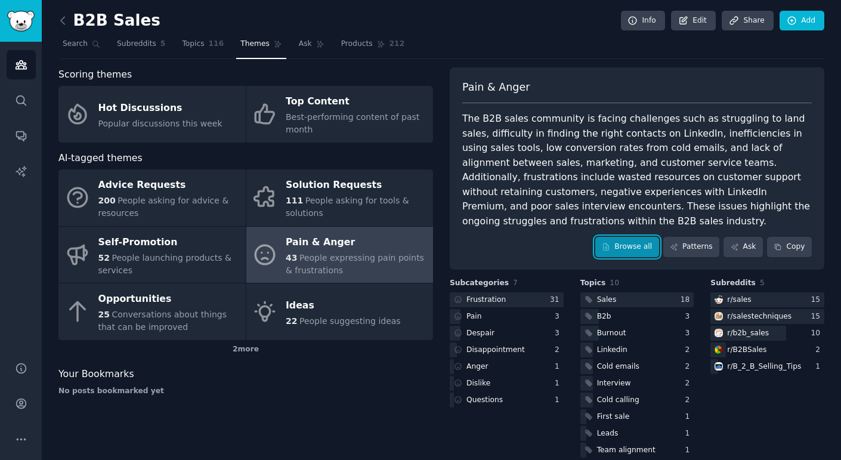
click at [636, 237] on link "Browse all" at bounding box center [627, 247] width 64 height 20
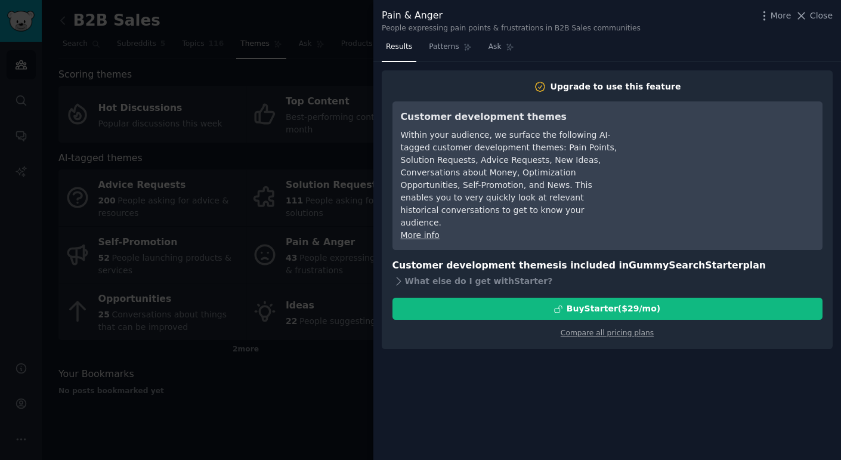
click at [280, 227] on div at bounding box center [420, 230] width 841 height 460
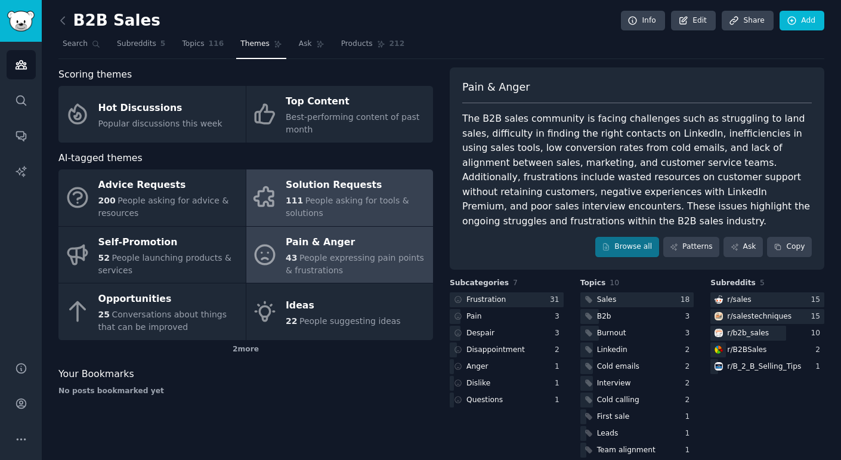
click at [358, 202] on span "People asking for tools & solutions" at bounding box center [347, 207] width 123 height 22
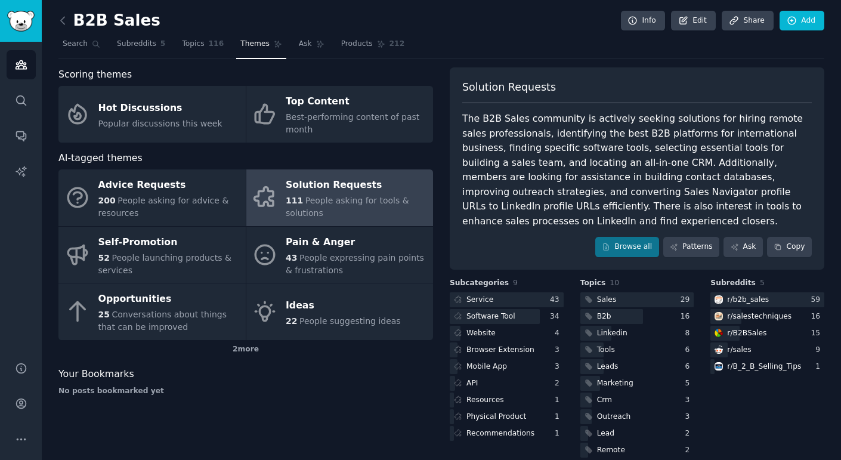
click at [516, 165] on div "The B2B Sales community is actively seeking solutions for hiring remote sales p…" at bounding box center [636, 170] width 349 height 117
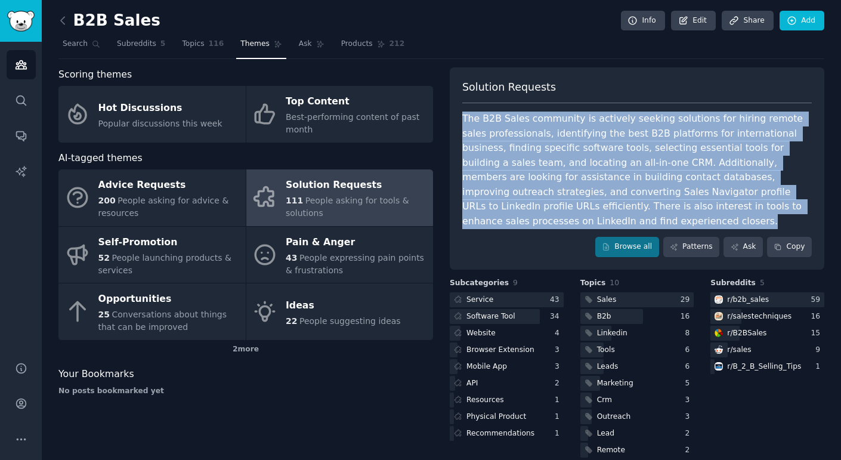
click at [516, 165] on div "The B2B Sales community is actively seeking solutions for hiring remote sales p…" at bounding box center [636, 170] width 349 height 117
click at [638, 237] on link "Browse all" at bounding box center [627, 247] width 64 height 20
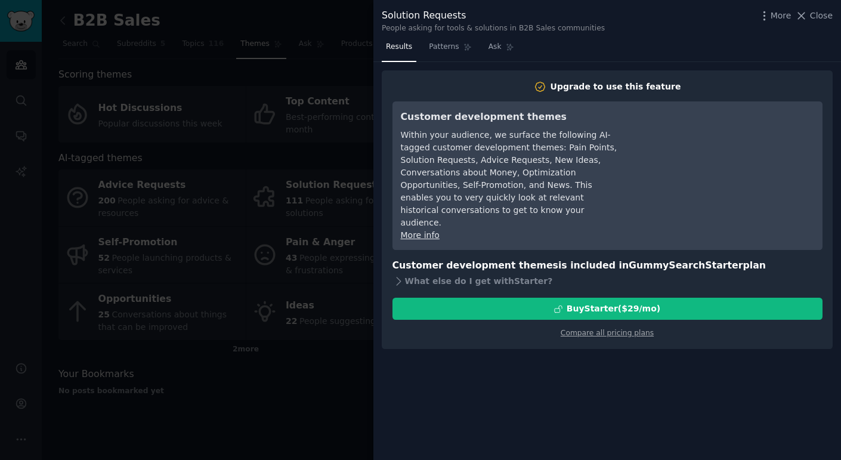
click at [359, 192] on div at bounding box center [420, 230] width 841 height 460
